Goal: Find specific page/section: Find specific page/section

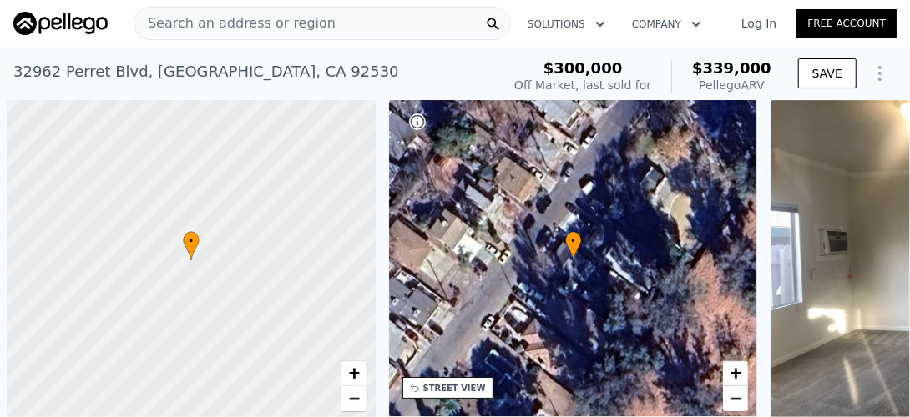
click at [206, 27] on span "Search an address or region" at bounding box center [234, 23] width 201 height 20
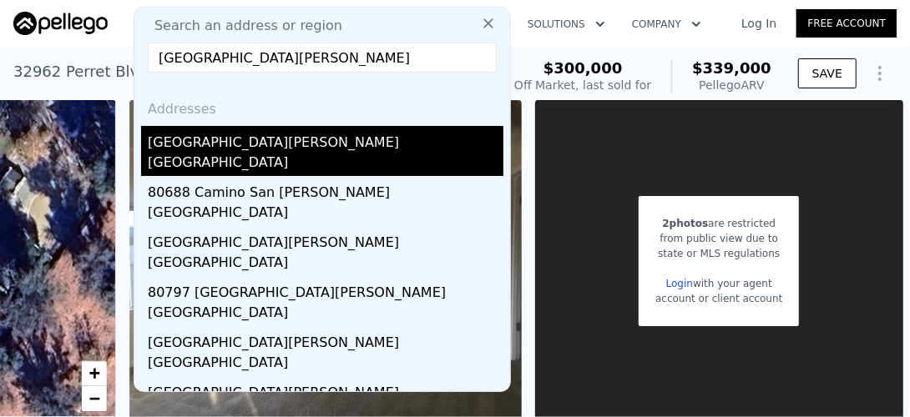
type input "[GEOGRAPHIC_DATA][PERSON_NAME]"
click at [260, 149] on div "[GEOGRAPHIC_DATA][PERSON_NAME]" at bounding box center [326, 139] width 356 height 27
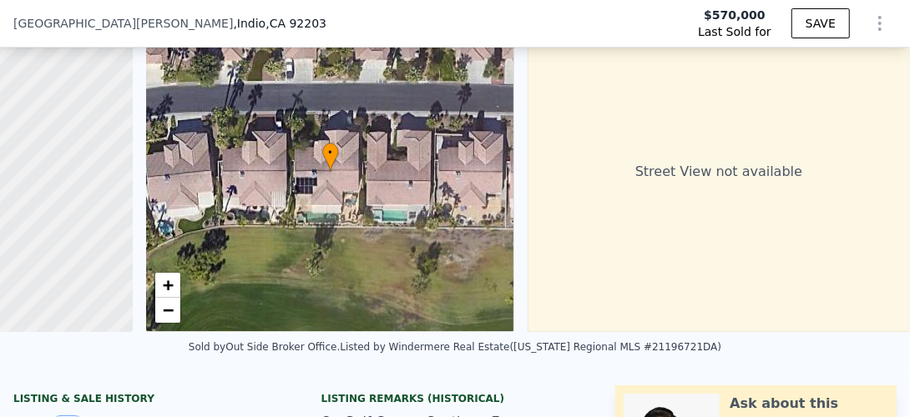
scroll to position [77, 0]
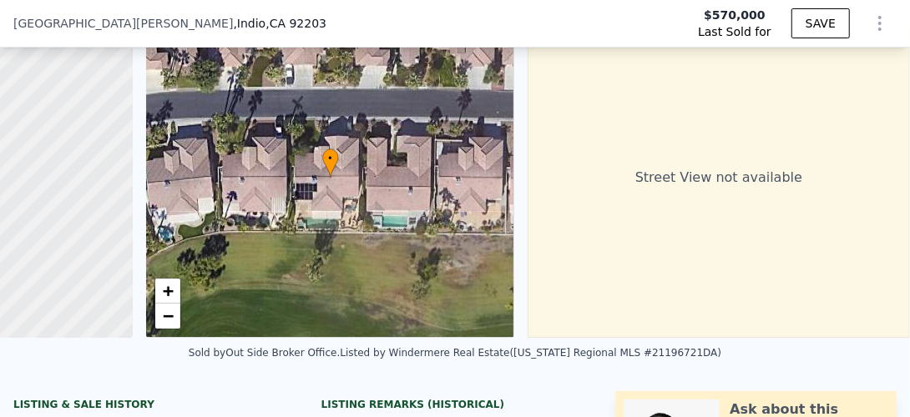
click at [330, 186] on div "• + −" at bounding box center [330, 178] width 369 height 321
click at [162, 291] on span "+" at bounding box center [167, 291] width 11 height 21
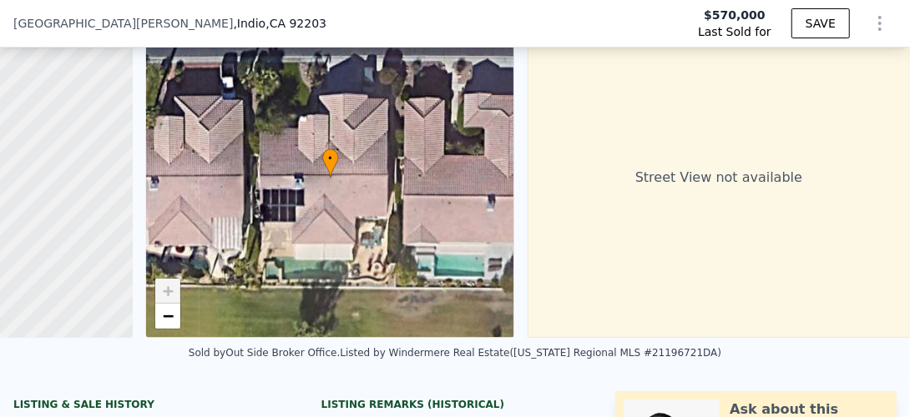
click at [162, 291] on span "+" at bounding box center [167, 291] width 11 height 21
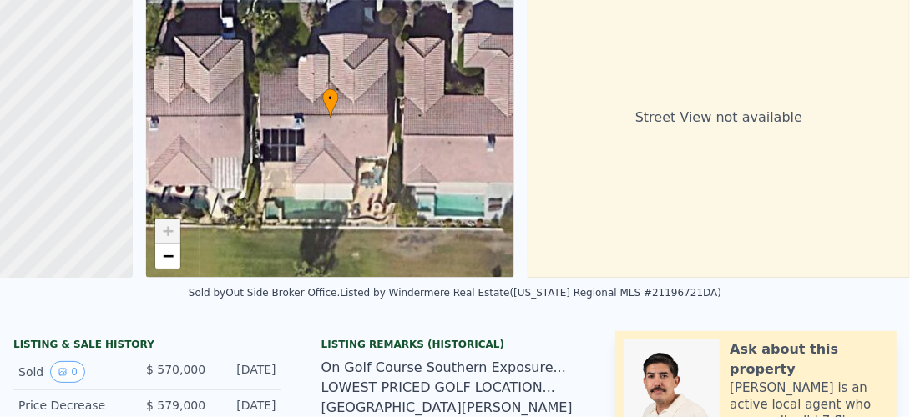
scroll to position [6, 0]
